Goal: Task Accomplishment & Management: Use online tool/utility

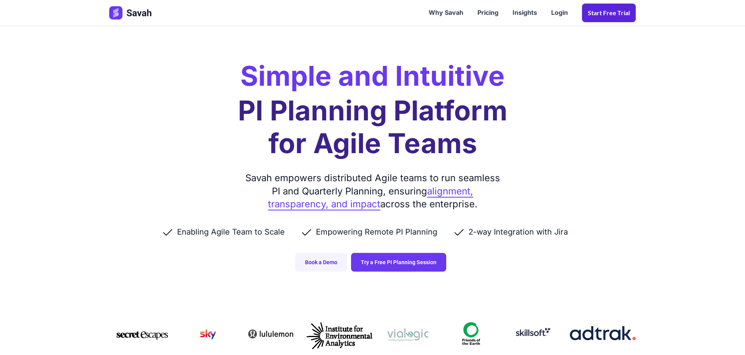
click at [605, 16] on link "Start Free trial" at bounding box center [609, 13] width 54 height 19
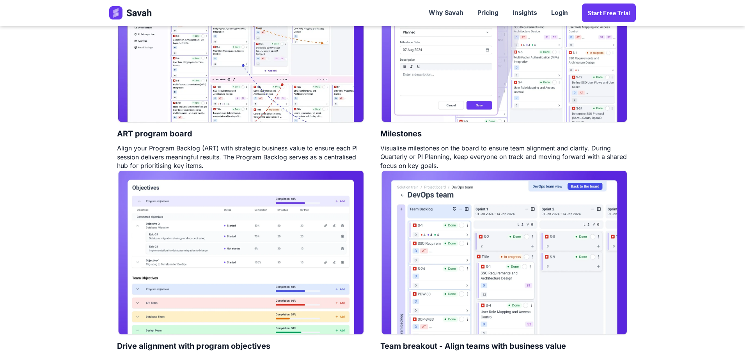
scroll to position [468, 0]
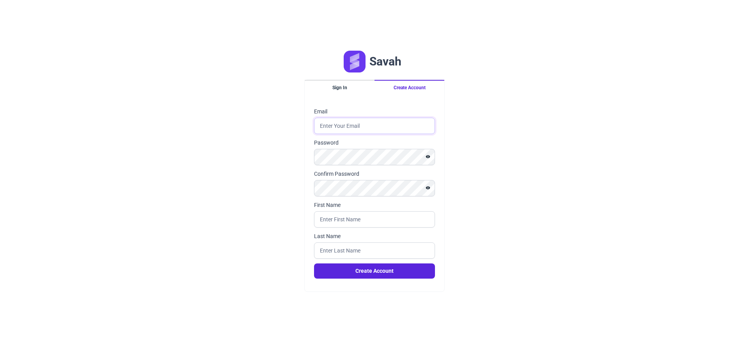
click at [360, 126] on input "Email" at bounding box center [374, 126] width 121 height 16
type input "deanab1973@gmail.com"
type input "Deana"
type input "Bartholomew"
click at [428, 160] on button "Show password" at bounding box center [428, 156] width 14 height 9
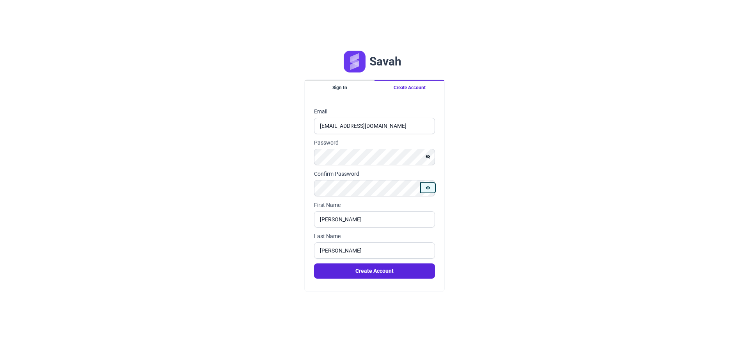
click at [427, 191] on button "Show password" at bounding box center [428, 187] width 14 height 9
click at [373, 271] on button "Create Account" at bounding box center [374, 271] width 121 height 15
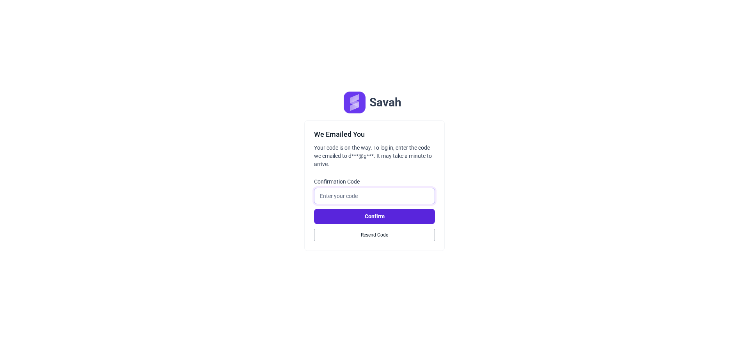
click at [367, 197] on input "Confirmation Code" at bounding box center [374, 196] width 121 height 16
type input "292718"
click at [413, 214] on button "Confirm" at bounding box center [374, 216] width 121 height 15
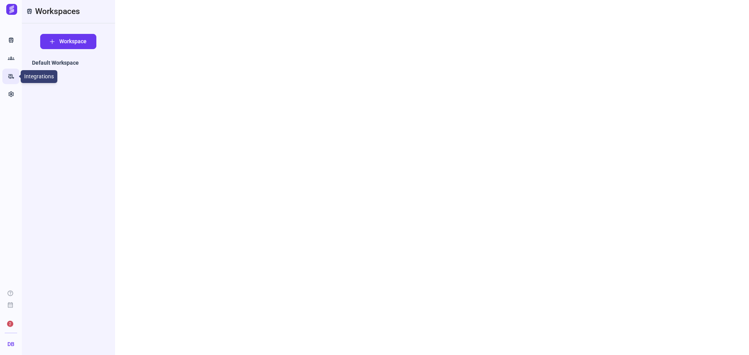
click at [11, 76] on icon "rv_hookup" at bounding box center [11, 77] width 7 height 8
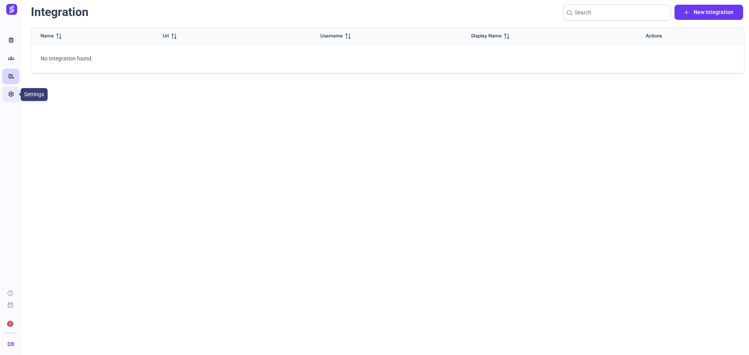
click at [12, 96] on icon "Settings" at bounding box center [11, 94] width 7 height 8
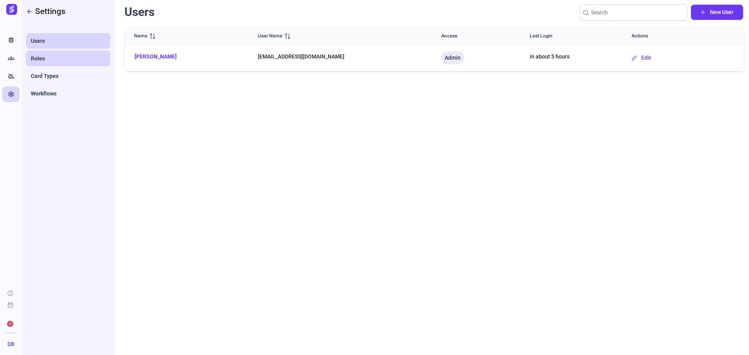
click at [33, 55] on span "Roles" at bounding box center [38, 59] width 14 height 8
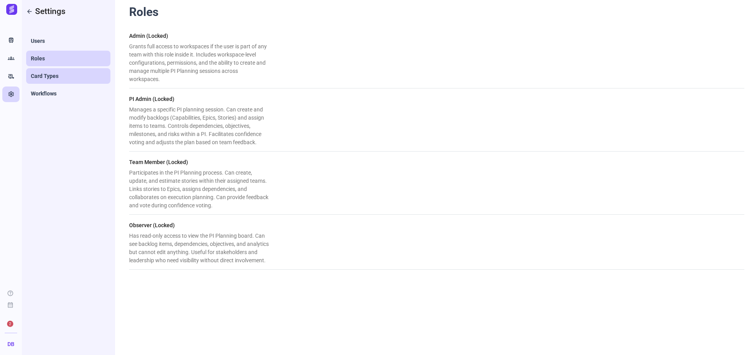
click at [43, 78] on span "Card Types" at bounding box center [45, 76] width 28 height 8
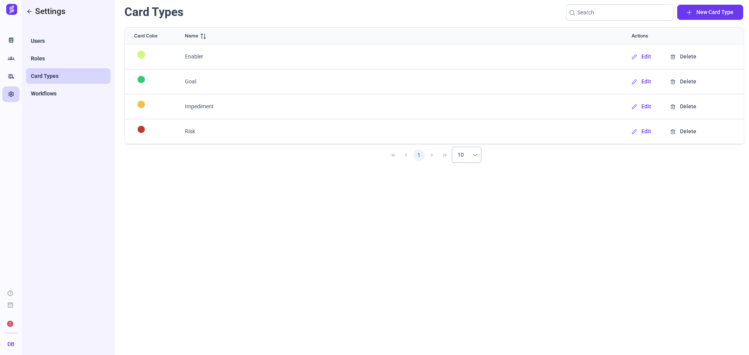
click at [164, 13] on h1 "Card Types" at bounding box center [153, 12] width 59 height 15
click at [58, 93] on link "Workflows" at bounding box center [68, 94] width 84 height 16
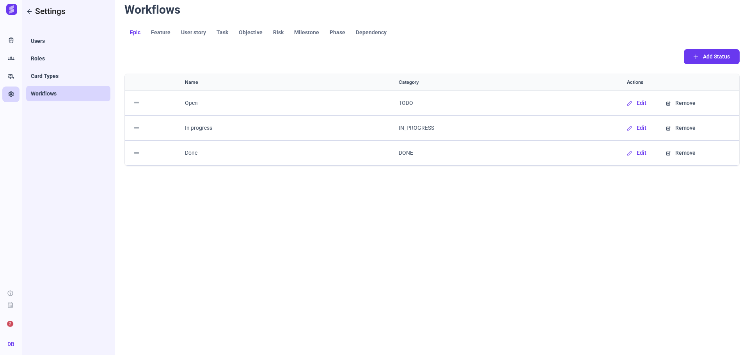
click at [13, 11] on img at bounding box center [11, 9] width 11 height 11
click at [161, 30] on span "Feature" at bounding box center [161, 32] width 20 height 5
click at [195, 31] on span "User story" at bounding box center [193, 32] width 25 height 5
click at [225, 33] on span "Task" at bounding box center [222, 32] width 12 height 5
click at [252, 34] on span "Objective" at bounding box center [251, 32] width 24 height 5
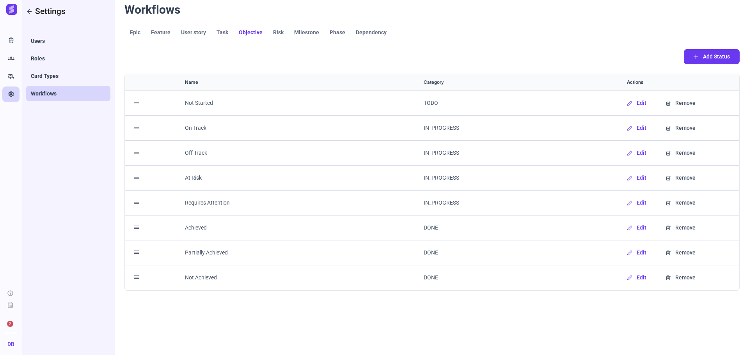
click at [273, 33] on span "Risk" at bounding box center [278, 32] width 11 height 5
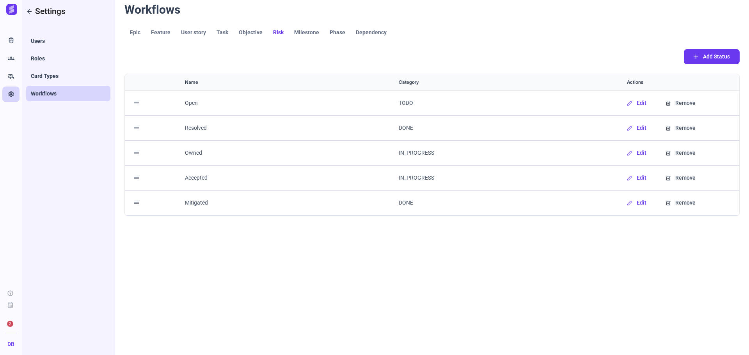
click at [309, 32] on span "Milestone" at bounding box center [306, 32] width 25 height 5
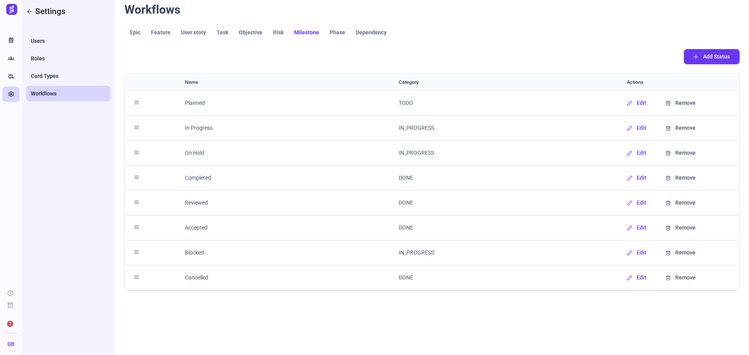
click at [334, 34] on span "Phase" at bounding box center [338, 32] width 16 height 5
click at [371, 34] on span "Dependency" at bounding box center [371, 32] width 31 height 5
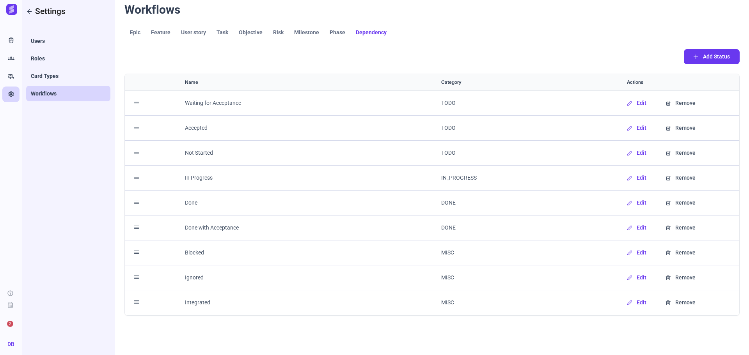
click at [132, 35] on link "Epic" at bounding box center [134, 32] width 21 height 15
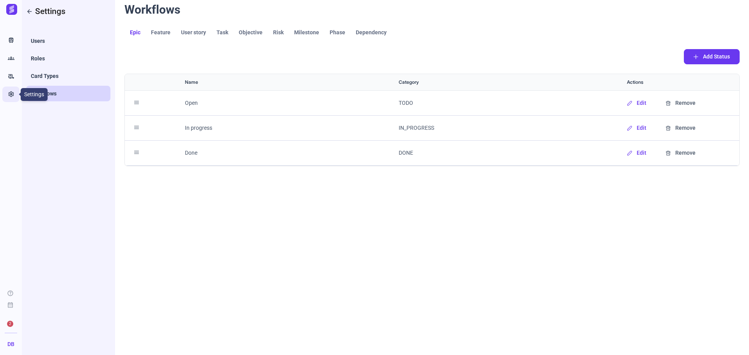
click at [10, 95] on icon "Settings" at bounding box center [11, 94] width 7 height 8
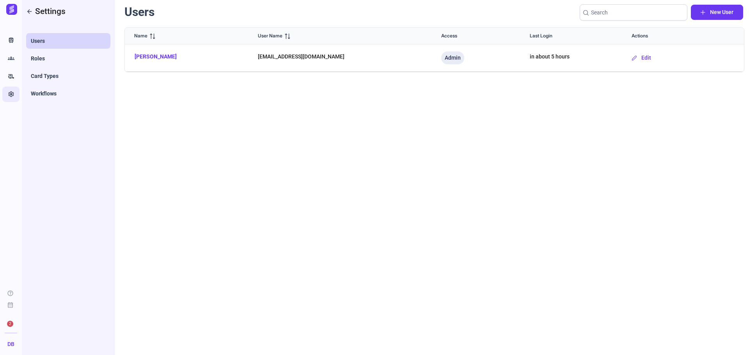
click at [10, 95] on icon "Settings" at bounding box center [11, 94] width 7 height 8
click at [55, 57] on link "Roles" at bounding box center [68, 59] width 84 height 16
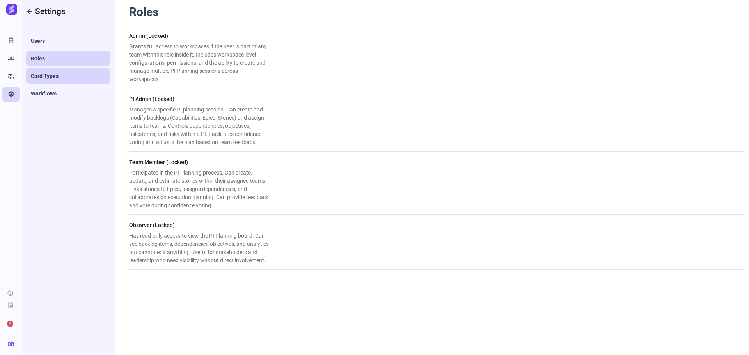
click at [53, 79] on span "Card Types" at bounding box center [45, 76] width 28 height 8
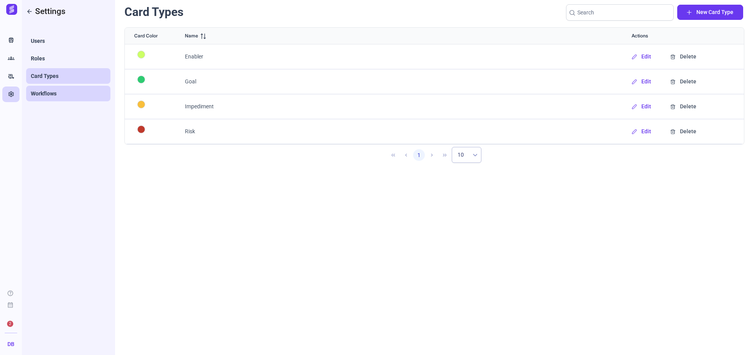
click at [50, 95] on span "Workflows" at bounding box center [44, 94] width 26 height 8
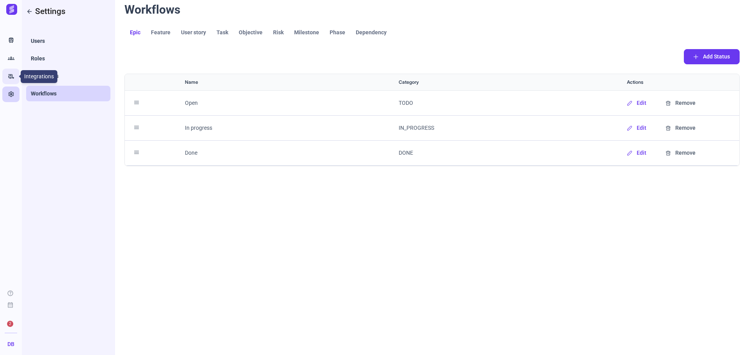
click at [13, 75] on icon "rv_hookup" at bounding box center [11, 77] width 7 height 8
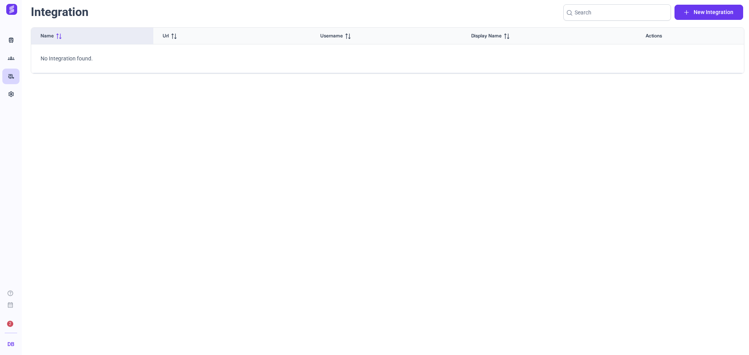
click at [59, 34] on icon at bounding box center [58, 36] width 5 height 5
click at [59, 38] on icon at bounding box center [58, 36] width 5 height 5
click at [176, 39] on div "Url" at bounding box center [204, 35] width 82 height 7
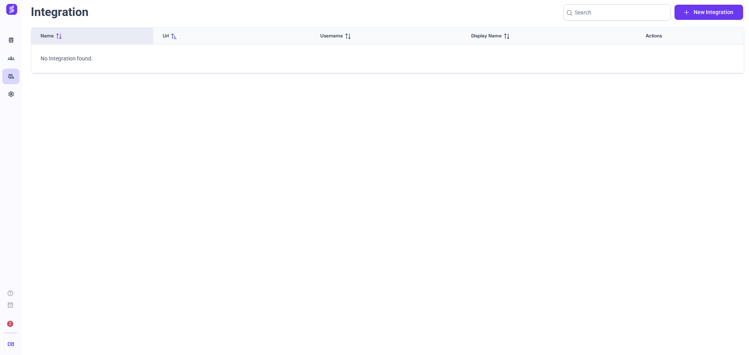
click at [176, 39] on div "Url" at bounding box center [204, 35] width 82 height 7
click at [353, 35] on div "Username" at bounding box center [386, 35] width 132 height 7
click at [460, 154] on div "Name Url Username Display Name Actions No Integration found." at bounding box center [387, 188] width 713 height 323
click at [711, 13] on span "New Integration" at bounding box center [714, 12] width 40 height 8
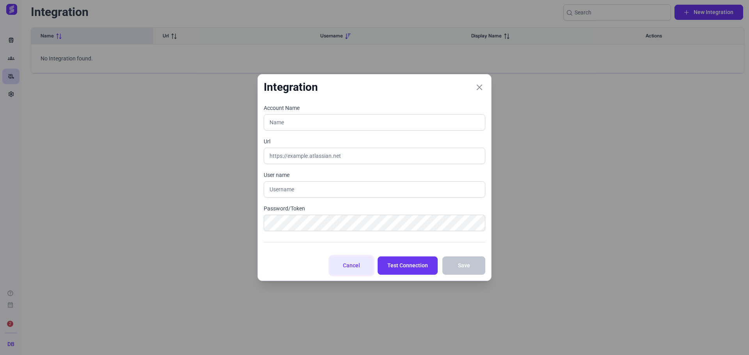
click at [362, 270] on span "Cancel" at bounding box center [351, 266] width 23 height 8
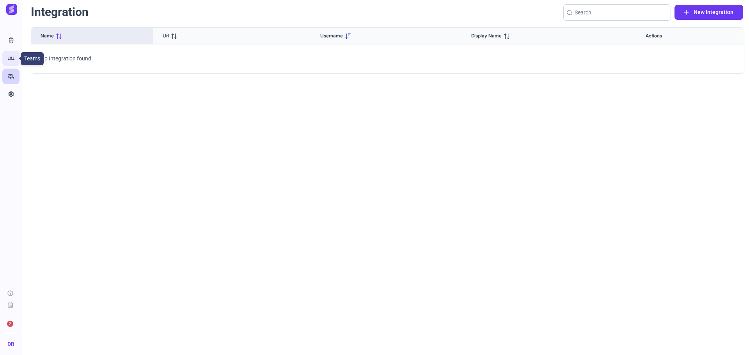
click at [9, 60] on icon "Groups" at bounding box center [11, 59] width 7 height 8
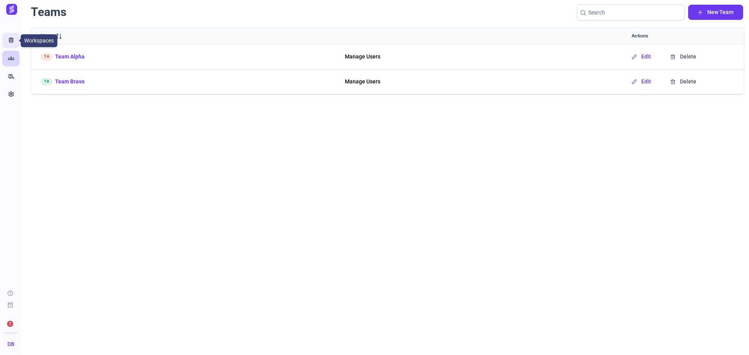
click at [6, 42] on link "Train" at bounding box center [10, 41] width 17 height 16
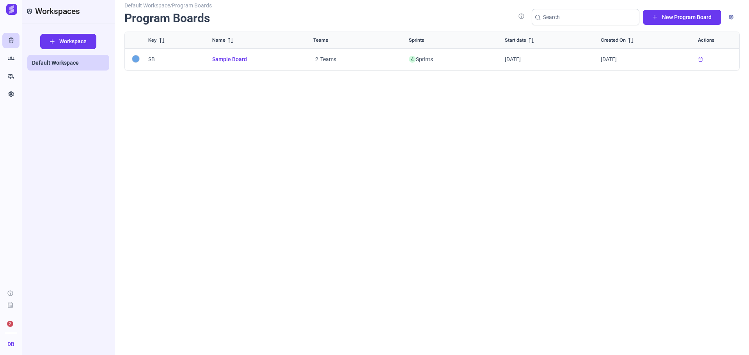
click at [138, 59] on div at bounding box center [136, 59] width 8 height 8
click at [231, 60] on span "Sample Board" at bounding box center [253, 59] width 82 height 8
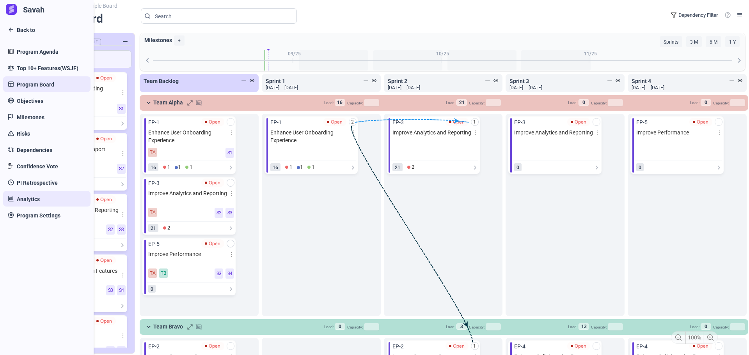
click at [34, 200] on span "Analytics" at bounding box center [28, 199] width 23 height 8
click at [29, 32] on span "Back to" at bounding box center [26, 30] width 18 height 8
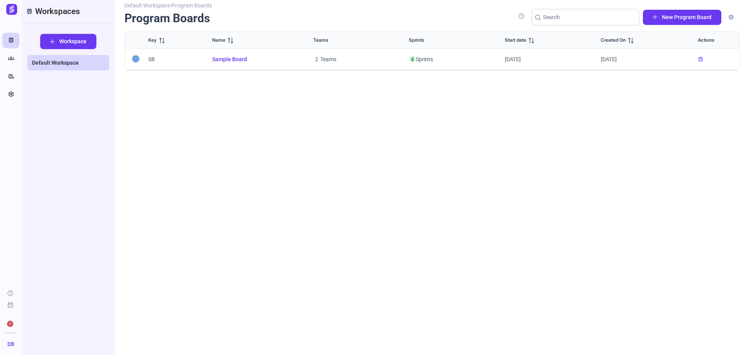
click at [67, 42] on span "Workspace" at bounding box center [72, 41] width 27 height 8
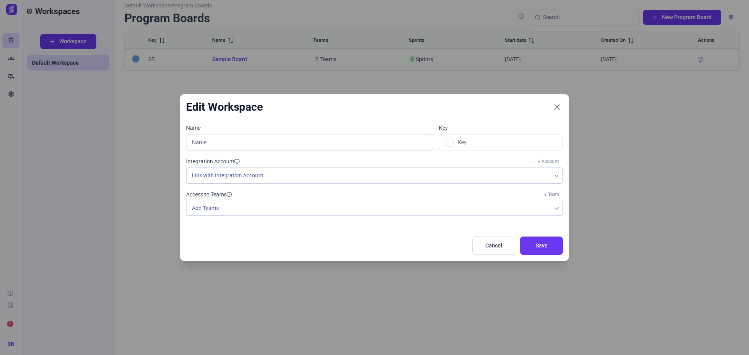
click at [70, 139] on div "Edit Workspace Name Key Integration Account + Account Link with Integration Acc…" at bounding box center [374, 177] width 749 height 355
drag, startPoint x: 490, startPoint y: 250, endPoint x: 415, endPoint y: 154, distance: 121.7
click at [491, 250] on span "Cancel" at bounding box center [493, 246] width 23 height 8
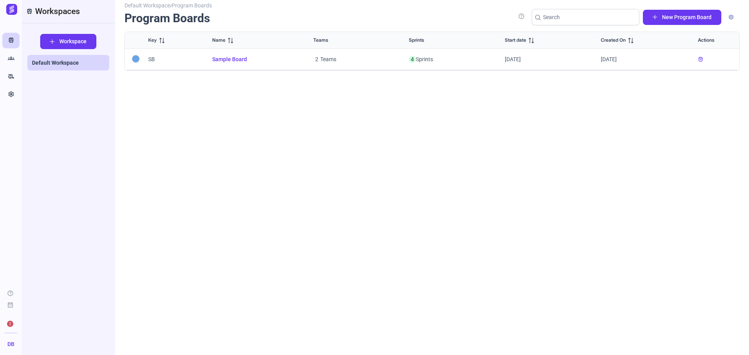
click at [68, 10] on span "Train Workspaces" at bounding box center [53, 11] width 54 height 12
click at [51, 64] on span "Default Workspace" at bounding box center [55, 63] width 47 height 8
click at [62, 68] on link "Default Workspace" at bounding box center [68, 63] width 82 height 16
click at [66, 65] on span "Default Workspace" at bounding box center [55, 63] width 47 height 8
click at [11, 325] on span "2" at bounding box center [10, 324] width 6 height 6
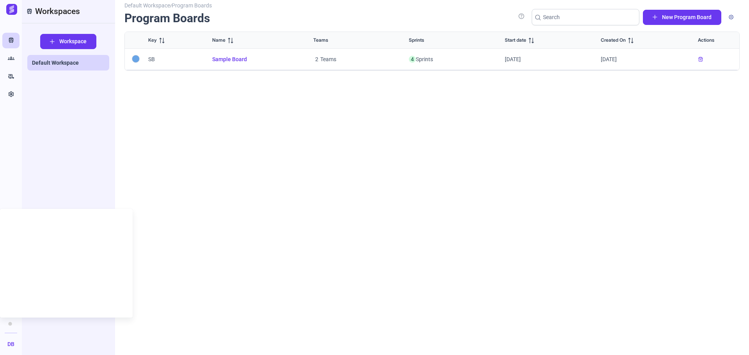
click at [170, 216] on div "Default Workspace / Program Boards Program Boards help New Program Board Key Na…" at bounding box center [431, 175] width 615 height 341
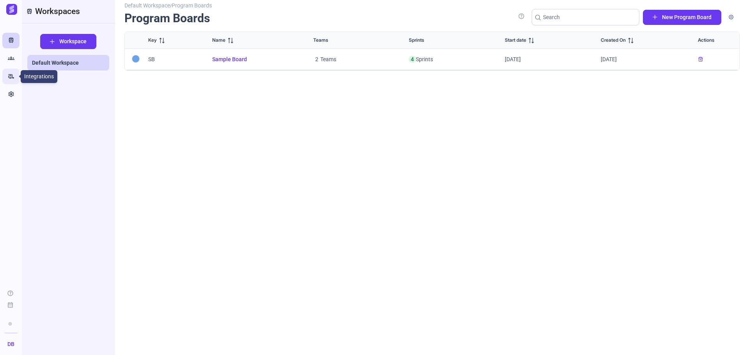
click at [8, 78] on icon "rv_hookup" at bounding box center [11, 77] width 7 height 8
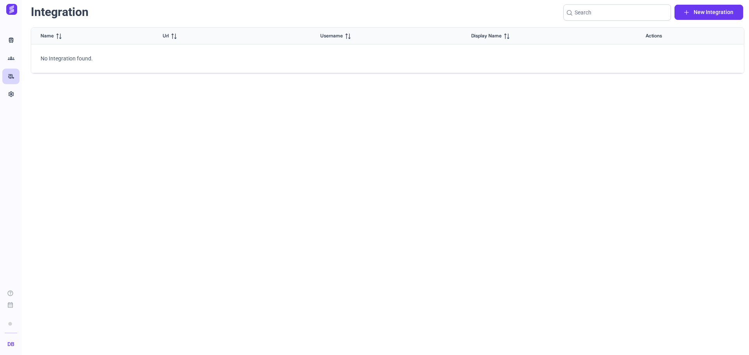
click at [10, 9] on img at bounding box center [11, 9] width 11 height 11
click at [8, 42] on icon "Train" at bounding box center [11, 41] width 7 height 8
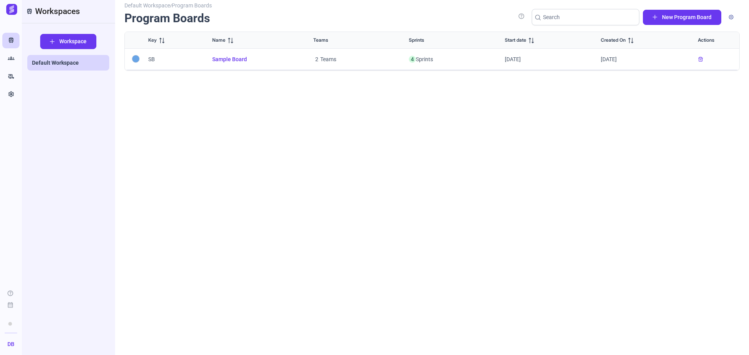
click at [700, 58] on span "" at bounding box center [700, 59] width 5 height 5
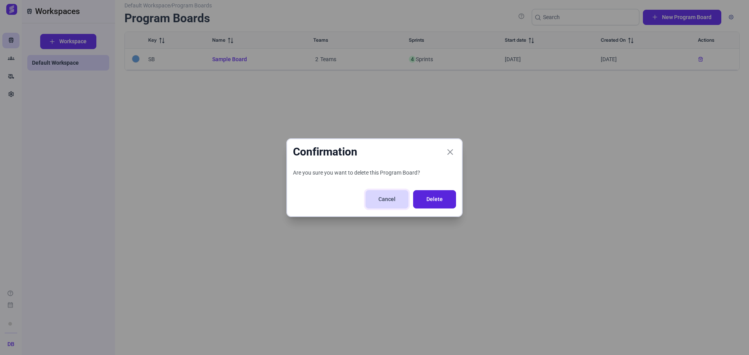
click at [400, 197] on button "Cancel" at bounding box center [387, 199] width 43 height 18
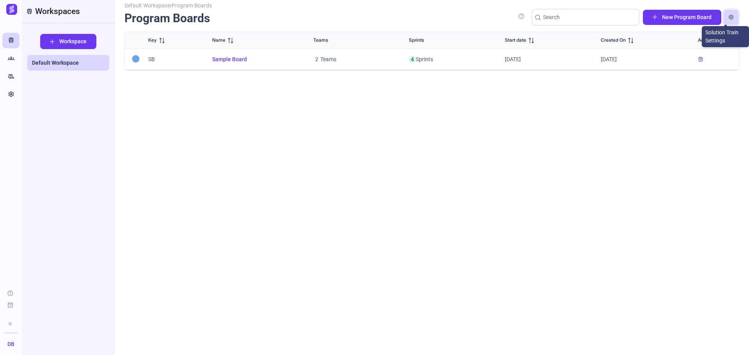
click at [732, 18] on span "button" at bounding box center [731, 17] width 5 height 5
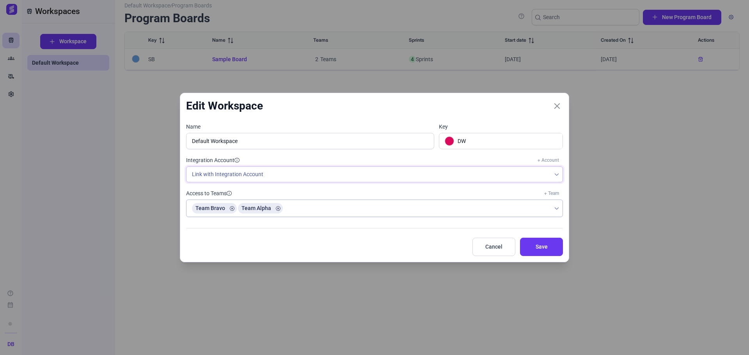
click at [554, 176] on icon at bounding box center [556, 174] width 5 height 5
click at [674, 174] on div "Edit Workspace Name Default Workspace Key DW Integration Account + Account Link…" at bounding box center [374, 177] width 749 height 355
click at [496, 247] on span "Cancel" at bounding box center [493, 247] width 23 height 8
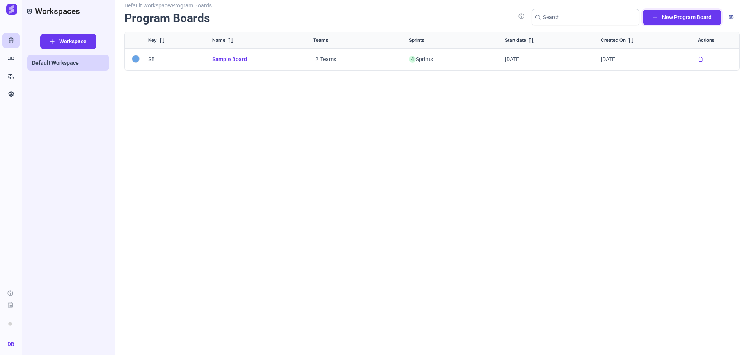
click at [674, 17] on span "New Program Board" at bounding box center [687, 17] width 50 height 8
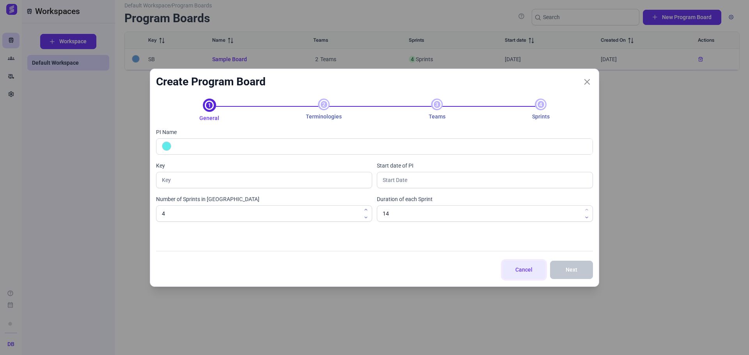
click at [515, 264] on button "Cancel" at bounding box center [523, 270] width 43 height 18
